Goal: Task Accomplishment & Management: Manage account settings

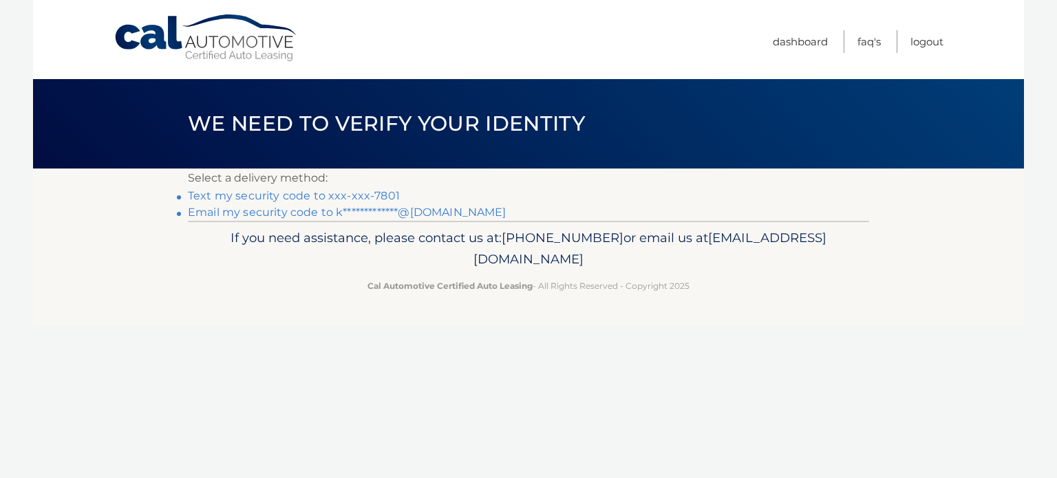
click at [350, 193] on link "Text my security code to xxx-xxx-7801" at bounding box center [294, 195] width 212 height 13
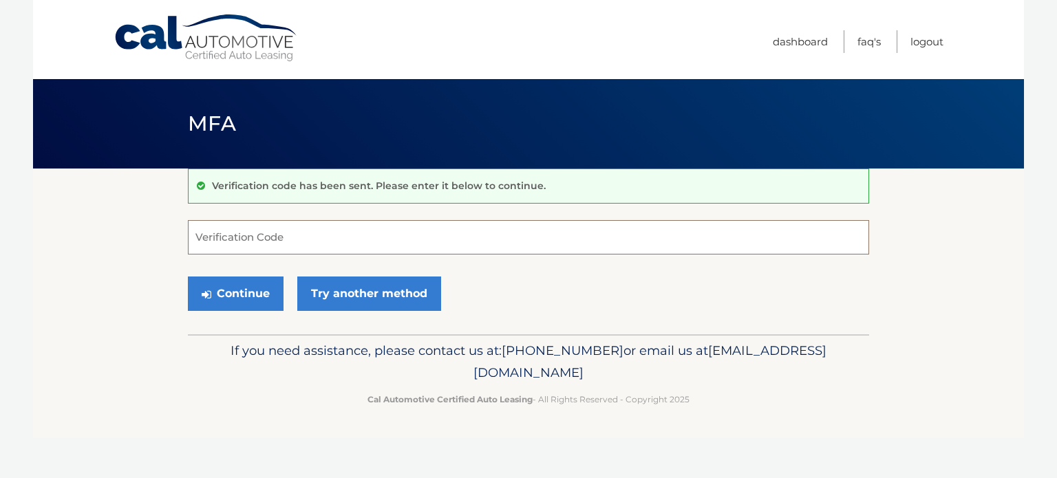
click at [317, 237] on input "Verification Code" at bounding box center [528, 237] width 681 height 34
click at [639, 234] on input "Verification Code" at bounding box center [528, 237] width 681 height 34
type input "901026"
click at [188, 277] on button "Continue" at bounding box center [236, 294] width 96 height 34
click at [234, 295] on button "Continue" at bounding box center [236, 294] width 96 height 34
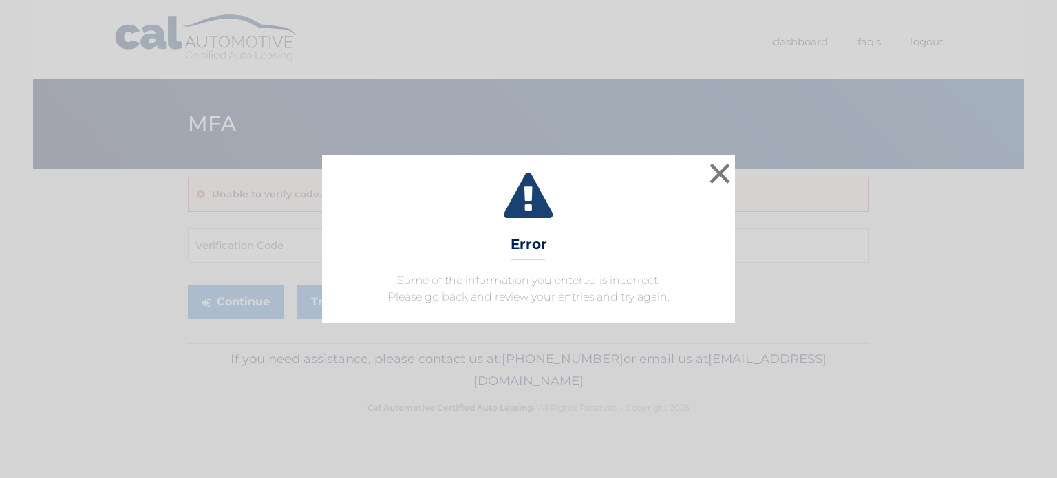
click at [275, 253] on div "× Error Some of the information you entered is incorrect. Please go back and re…" at bounding box center [529, 239] width 1046 height 167
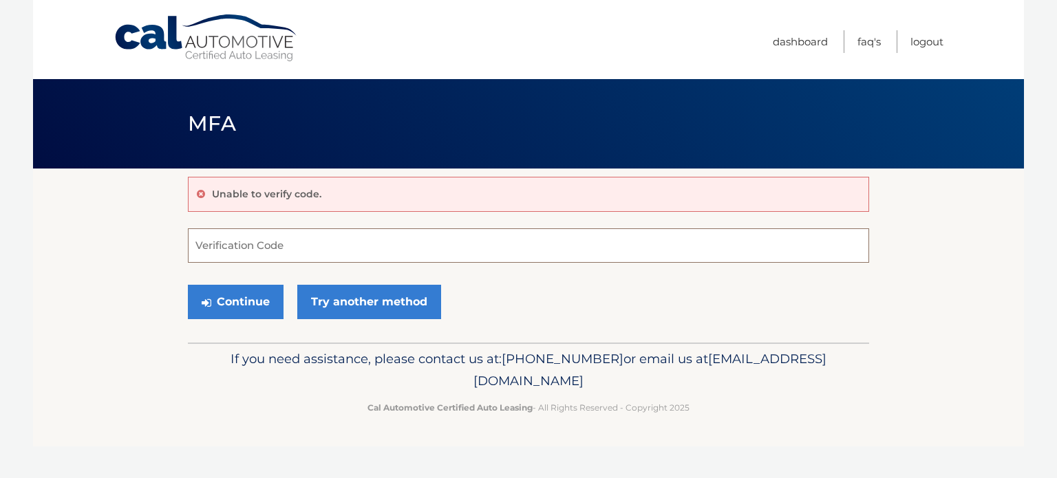
click at [262, 251] on input "Verification Code" at bounding box center [528, 246] width 681 height 34
type input "901026"
click at [252, 304] on button "Continue" at bounding box center [236, 302] width 96 height 34
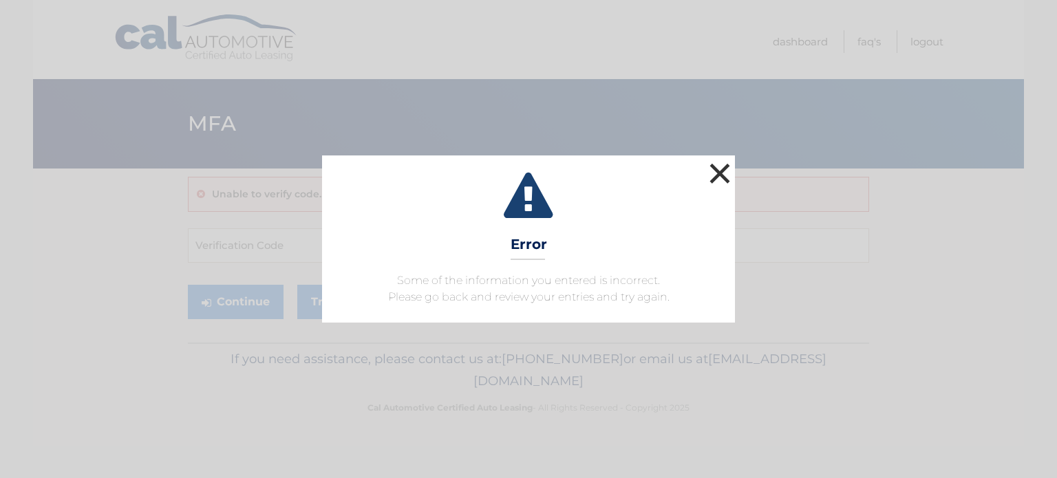
click at [719, 173] on button "×" at bounding box center [720, 174] width 28 height 28
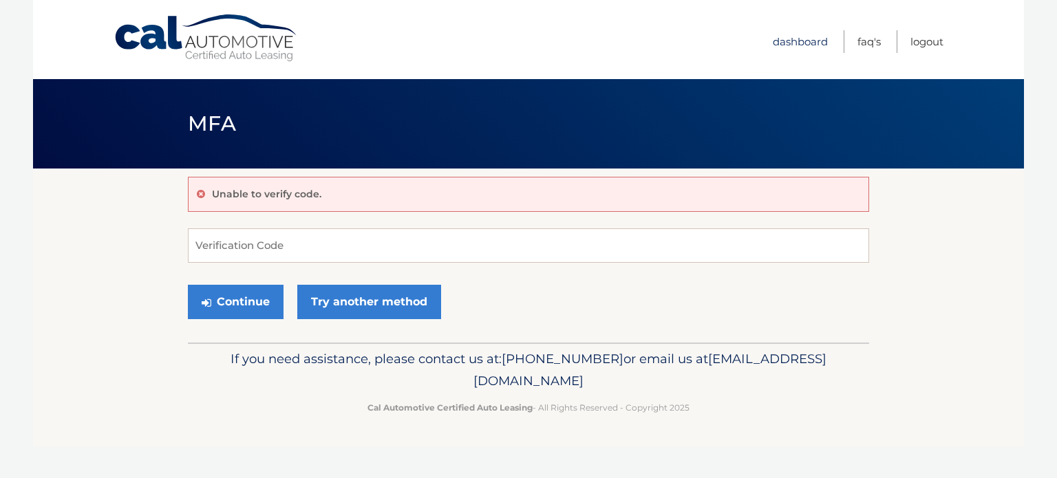
click at [797, 41] on link "Dashboard" at bounding box center [800, 41] width 55 height 23
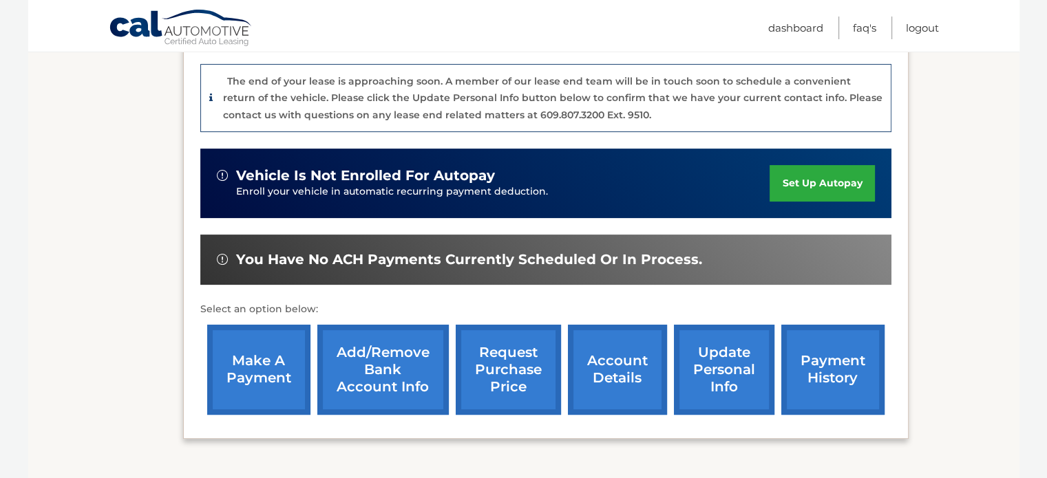
scroll to position [413, 0]
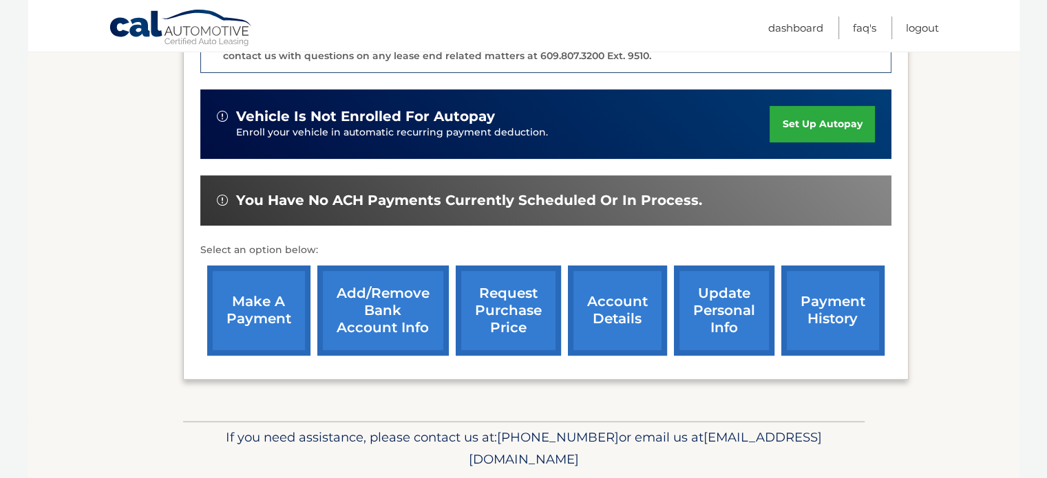
click at [618, 306] on link "account details" at bounding box center [617, 311] width 99 height 90
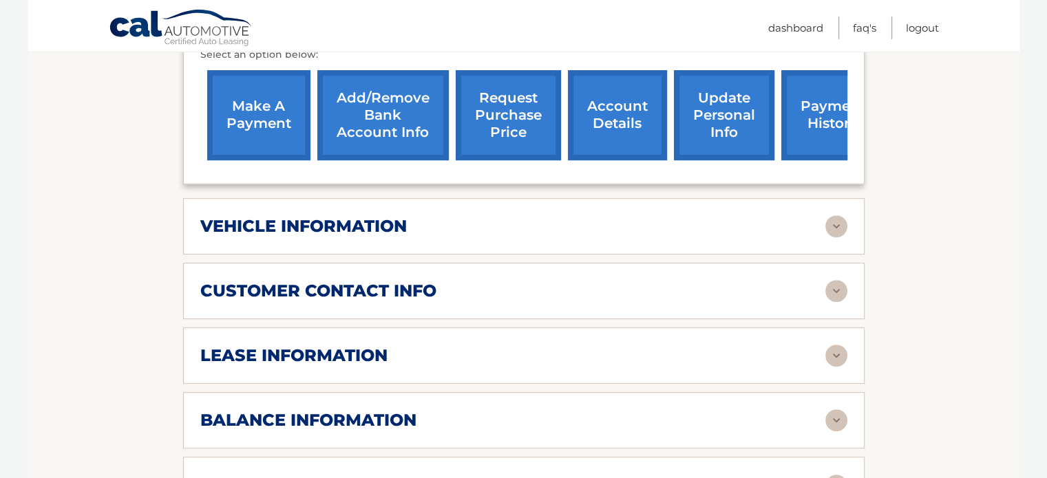
scroll to position [620, 0]
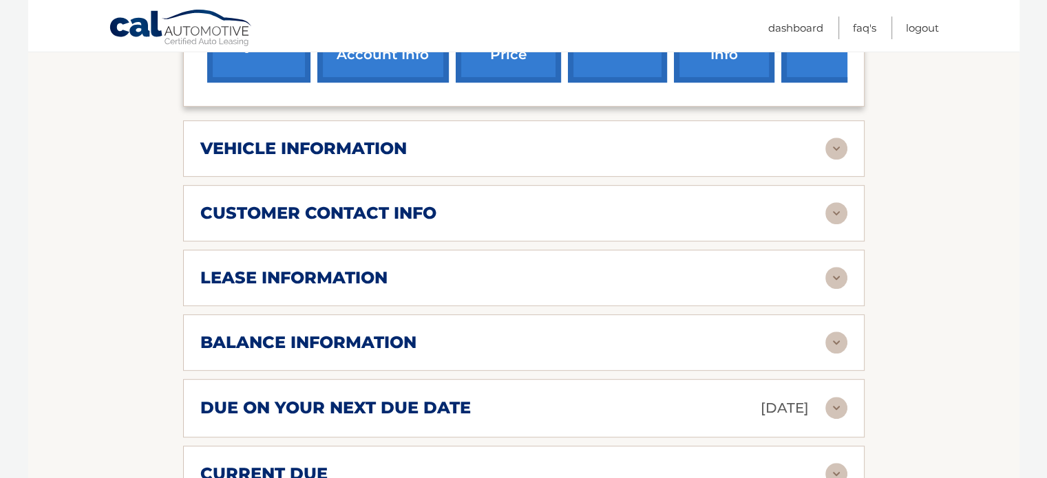
click at [676, 277] on div "lease information" at bounding box center [512, 278] width 625 height 21
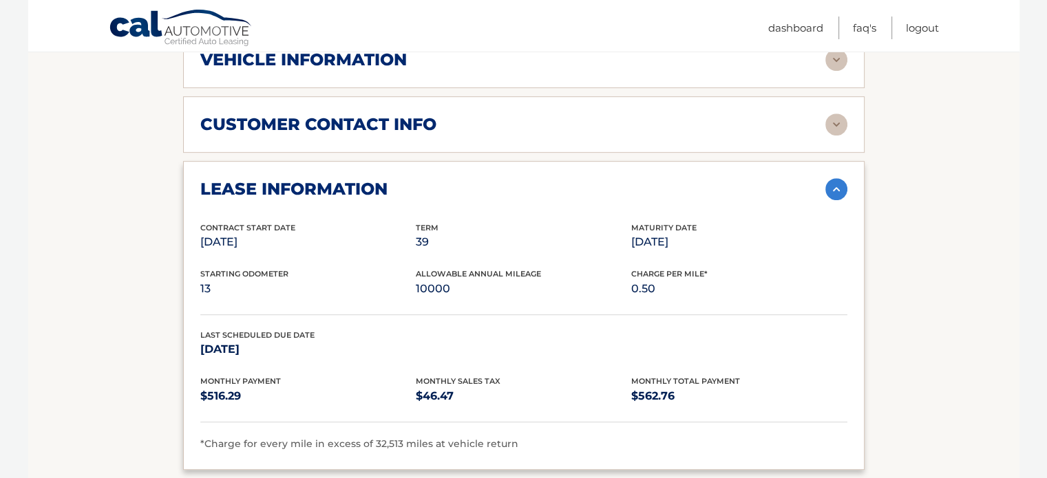
scroll to position [826, 0]
